Goal: Check status: Check status

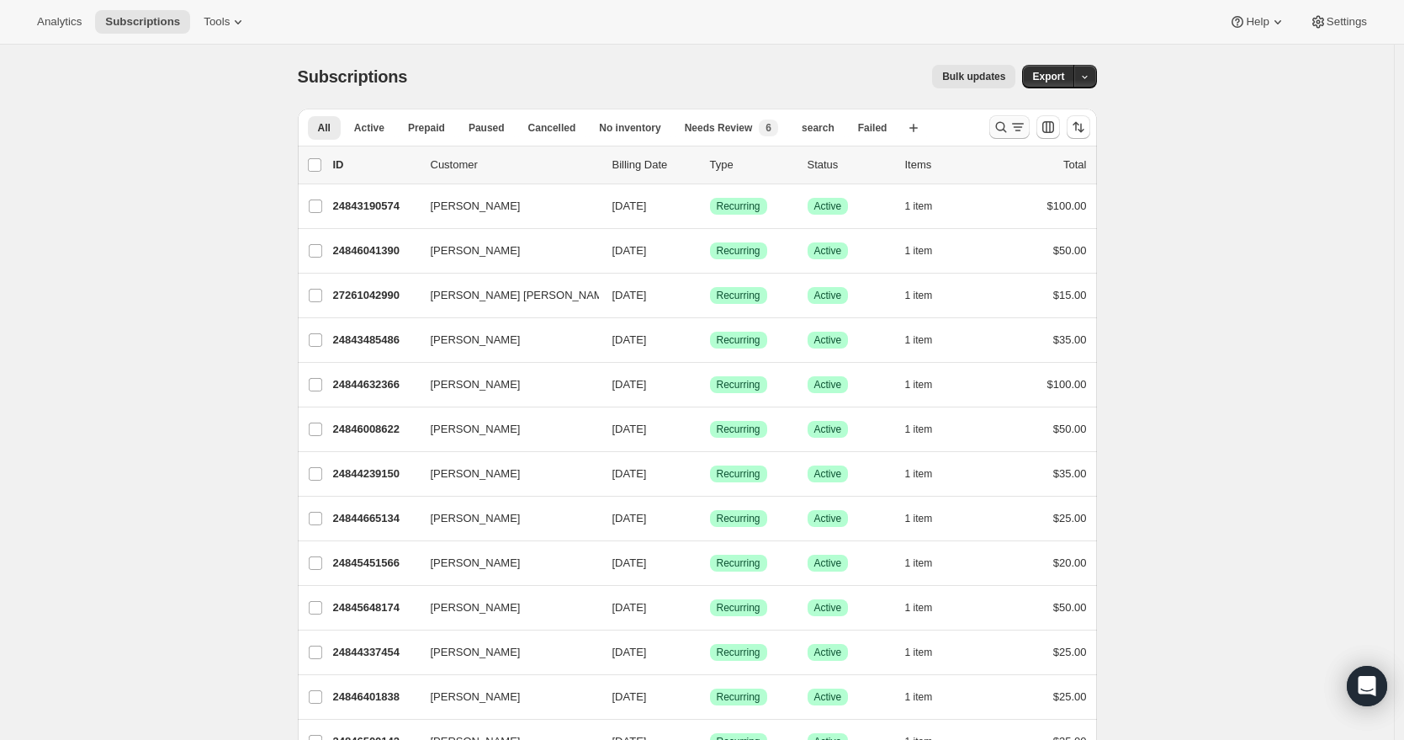
click at [1007, 122] on icon "Search and filter results" at bounding box center [1001, 127] width 17 height 17
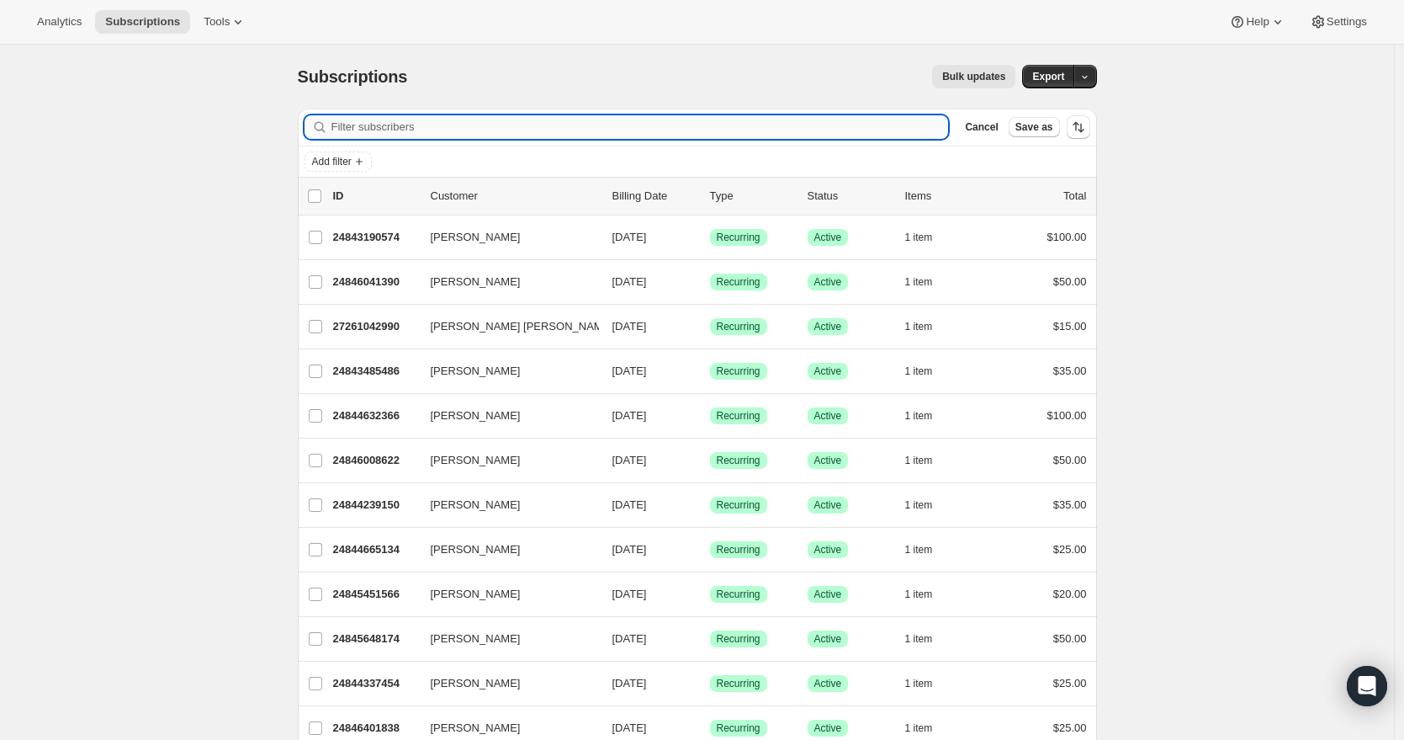
click at [777, 134] on input "Filter subscribers" at bounding box center [640, 127] width 618 height 24
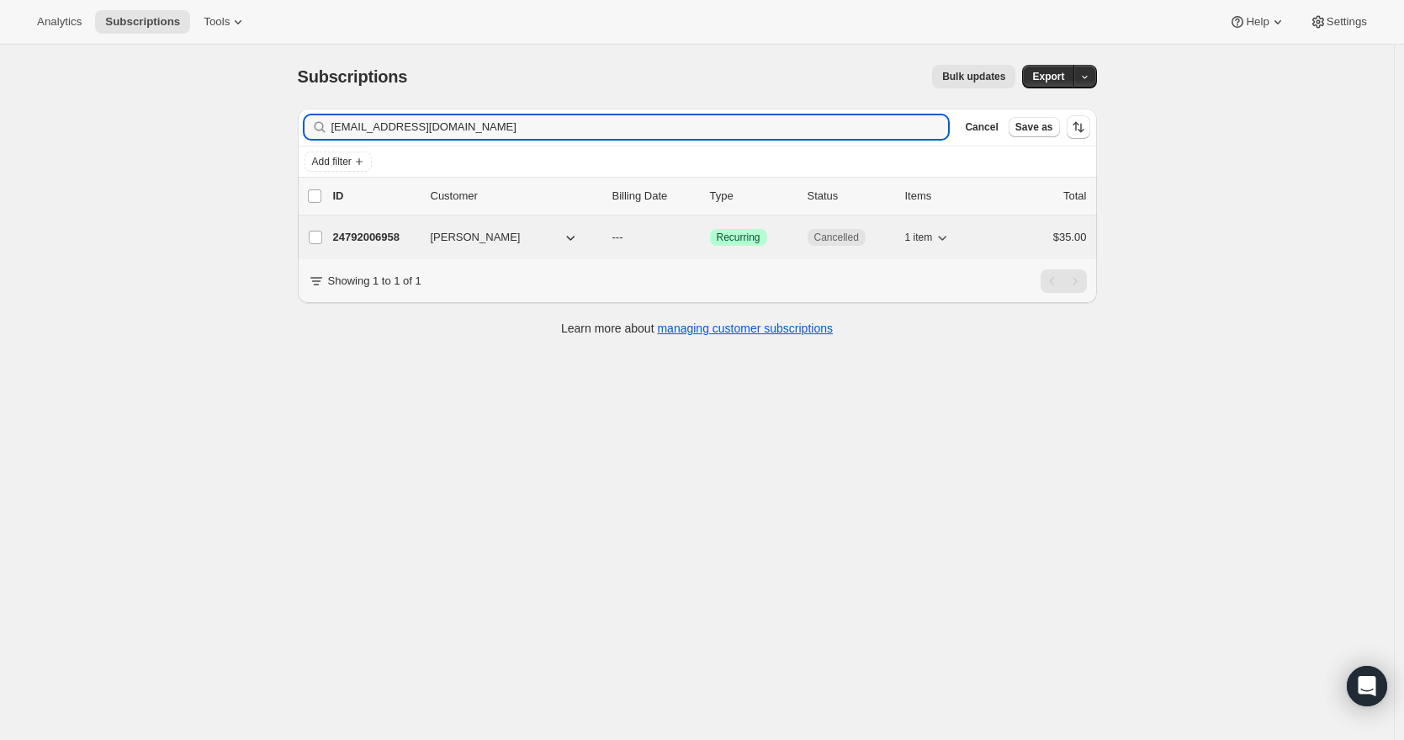
type input "[EMAIL_ADDRESS][DOMAIN_NAME]"
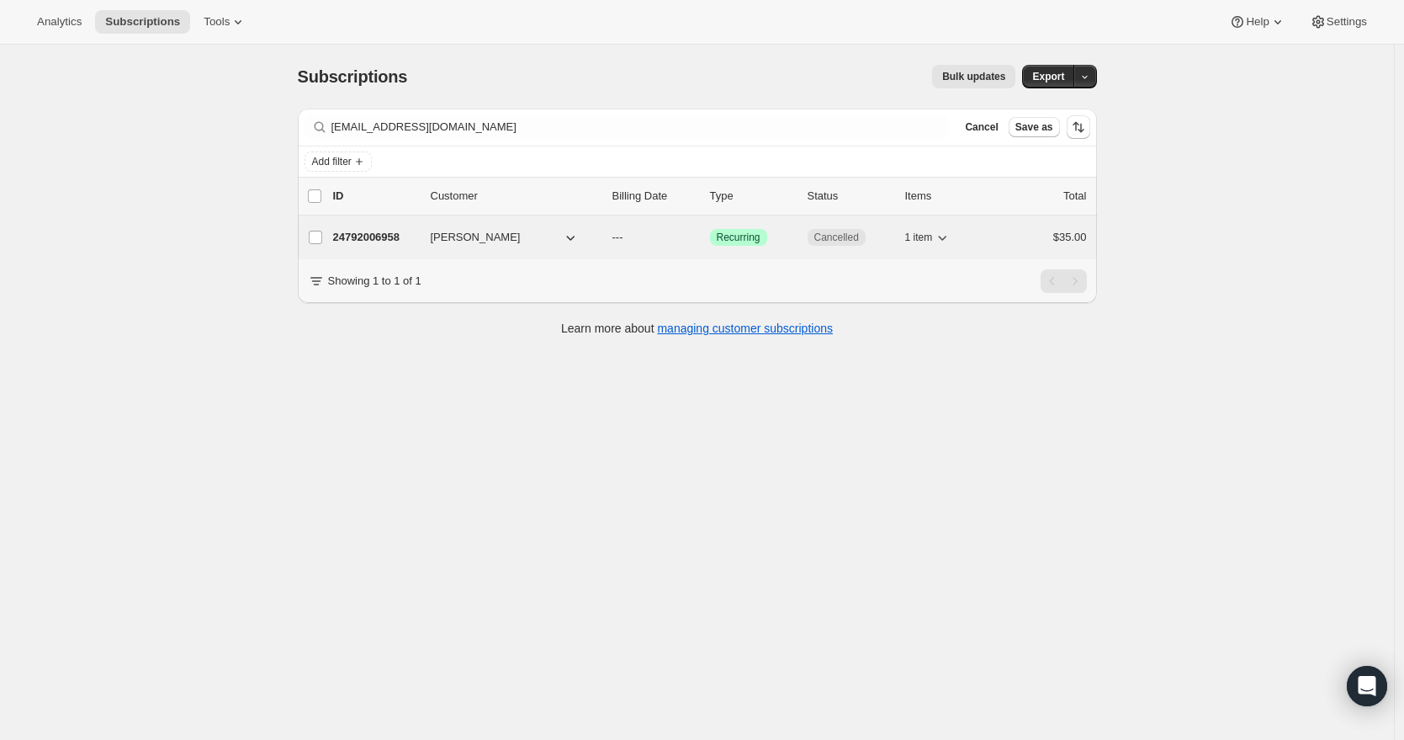
click at [559, 245] on button "[PERSON_NAME]" at bounding box center [505, 237] width 168 height 27
click at [384, 248] on div "24792006958 Lillie Soares --- Success Recurring Cancelled 1 item $35.00" at bounding box center [710, 237] width 754 height 24
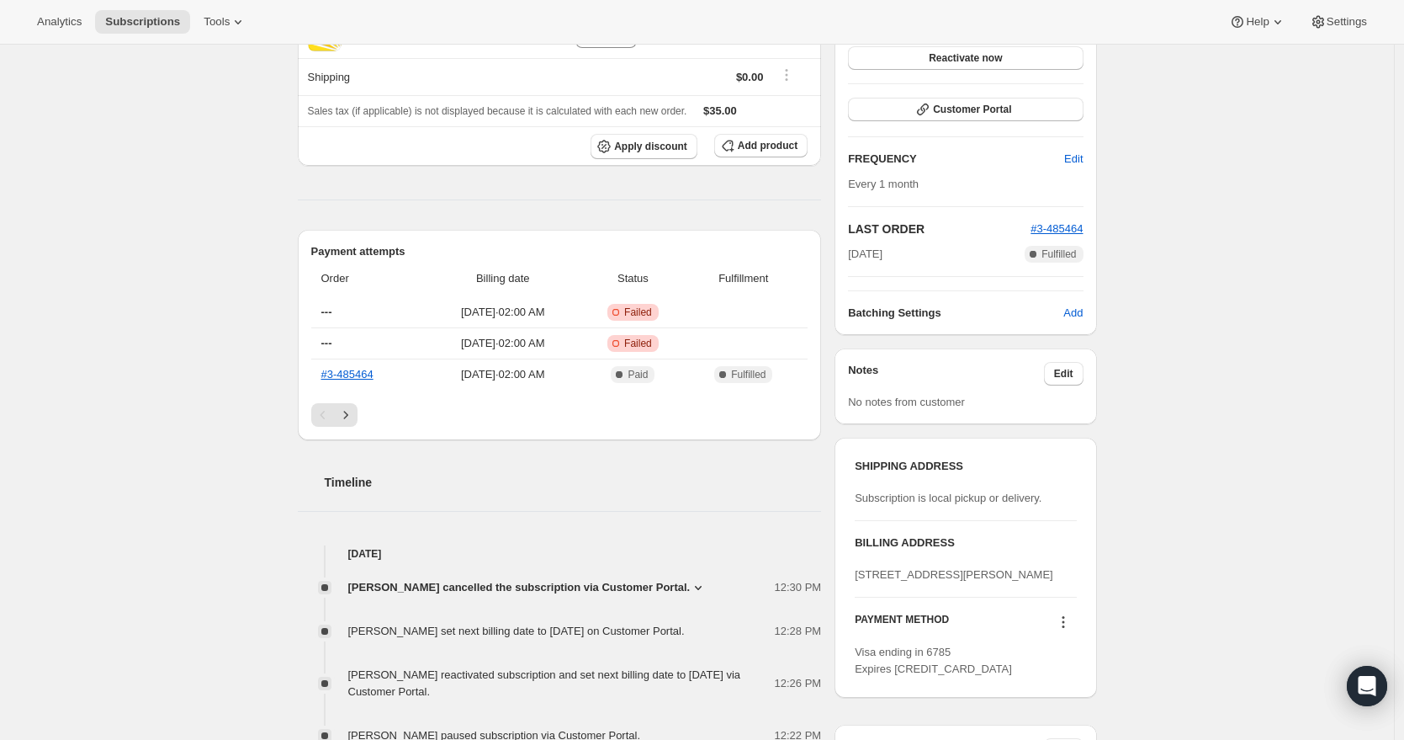
scroll to position [236, 0]
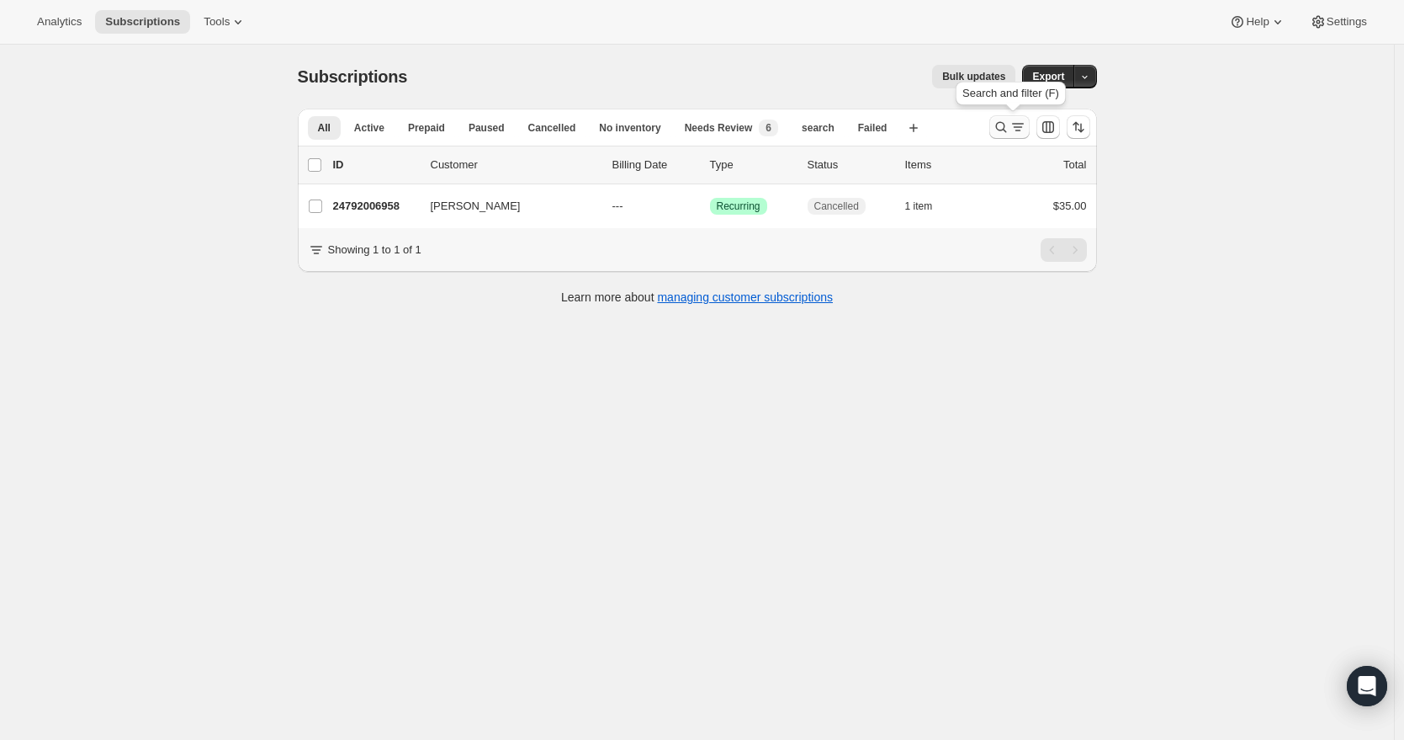
click at [1013, 126] on icon "Search and filter results" at bounding box center [1018, 127] width 17 height 17
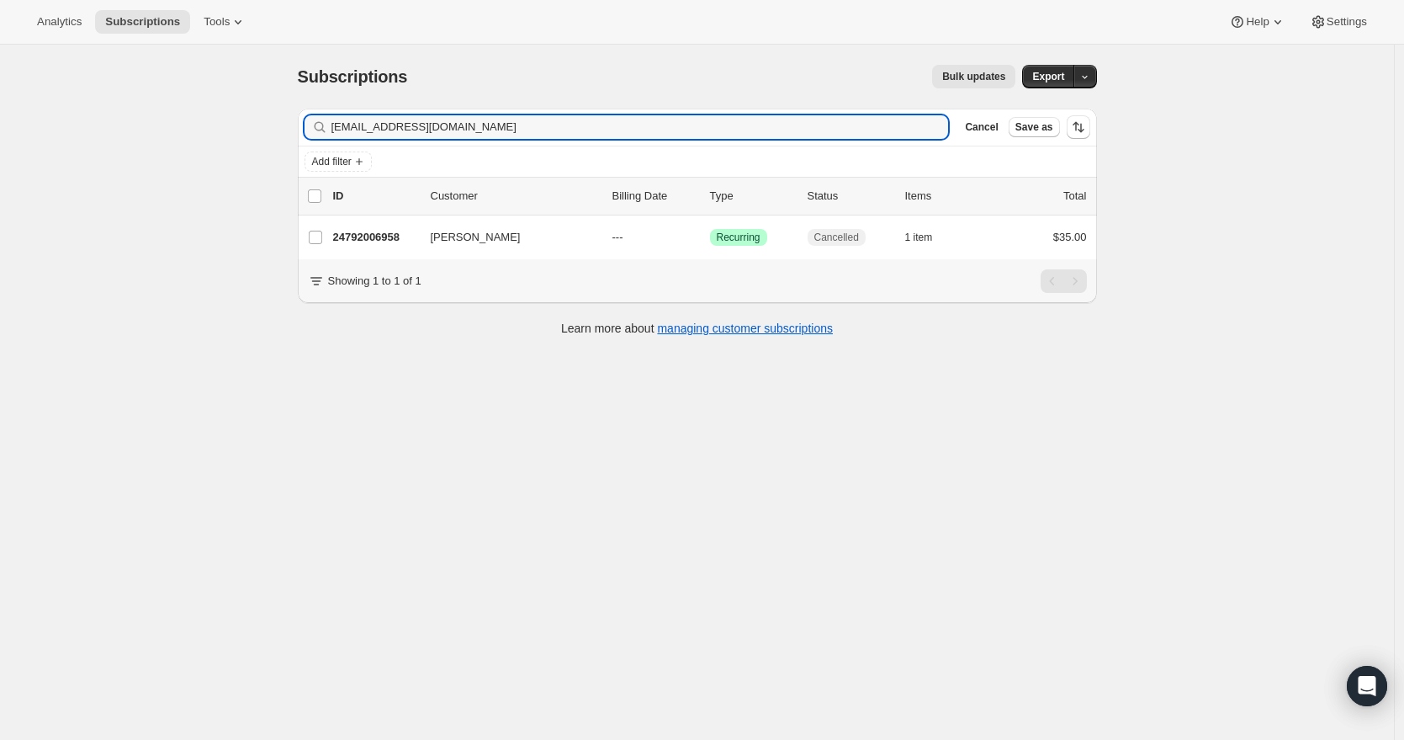
drag, startPoint x: 544, startPoint y: 124, endPoint x: 307, endPoint y: 123, distance: 236.4
click at [307, 123] on div "Filter subscribers [EMAIL_ADDRESS][DOMAIN_NAME] Clear Cancel Save as" at bounding box center [697, 127] width 799 height 37
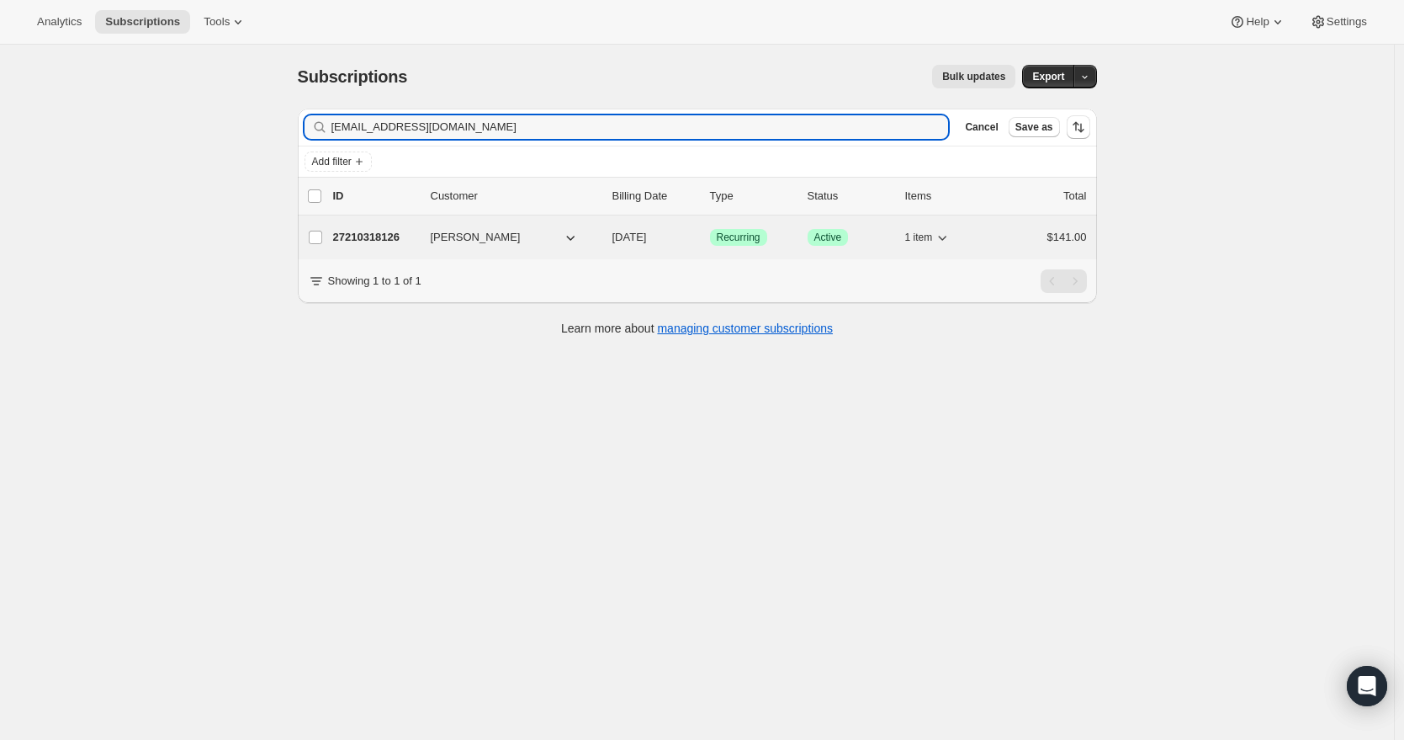
type input "[EMAIL_ADDRESS][DOMAIN_NAME]"
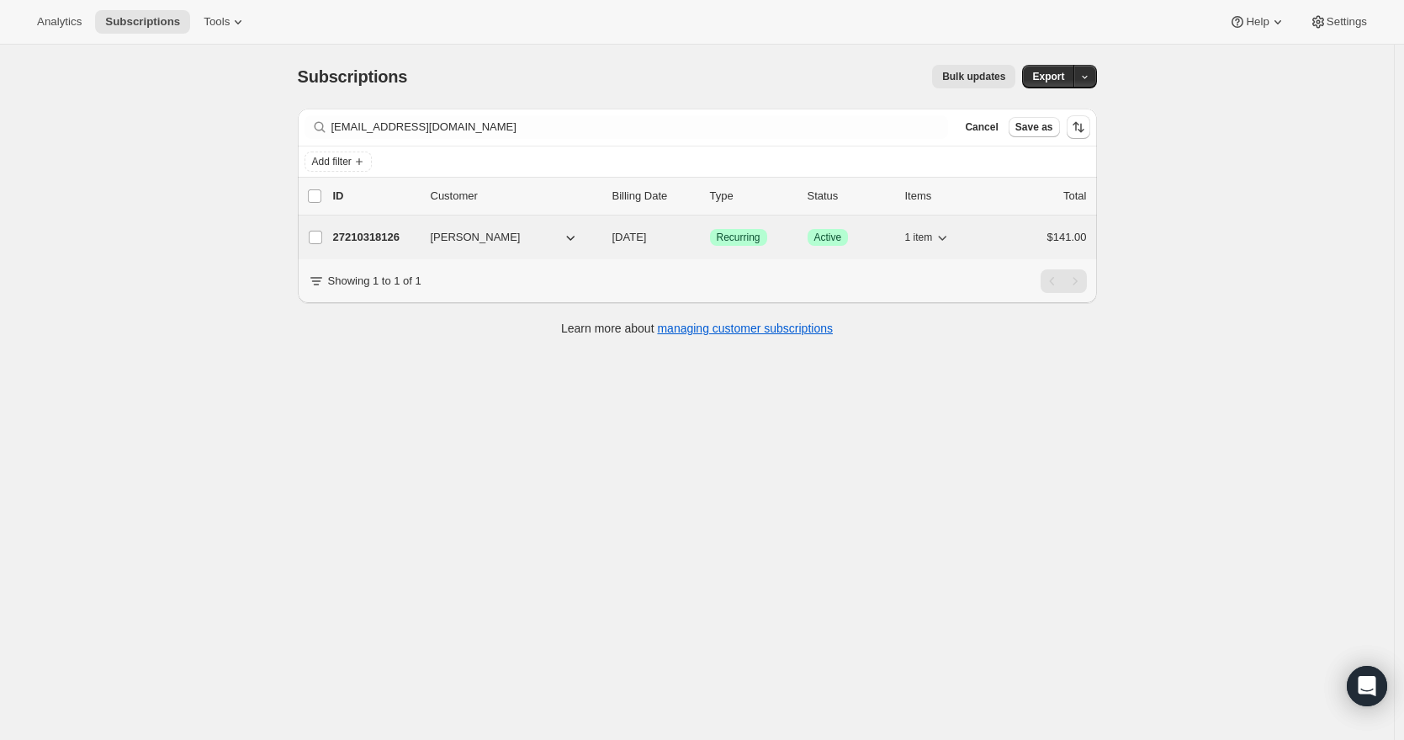
click at [447, 236] on span "[PERSON_NAME]" at bounding box center [476, 237] width 90 height 17
click at [396, 240] on p "27210318126" at bounding box center [375, 237] width 84 height 17
